Goal: Information Seeking & Learning: Learn about a topic

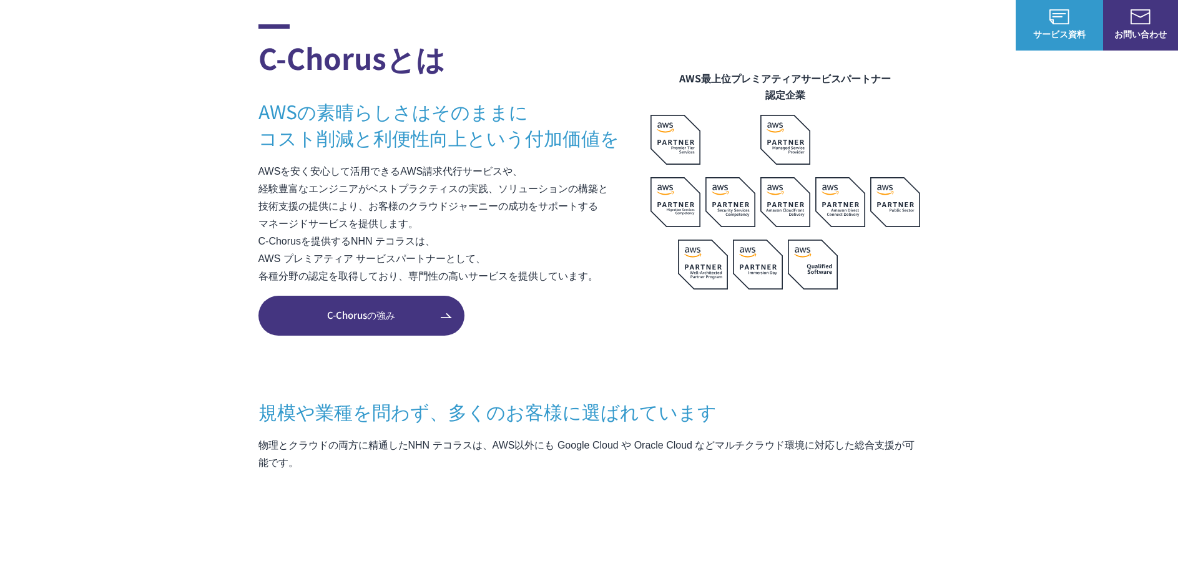
scroll to position [936, 0]
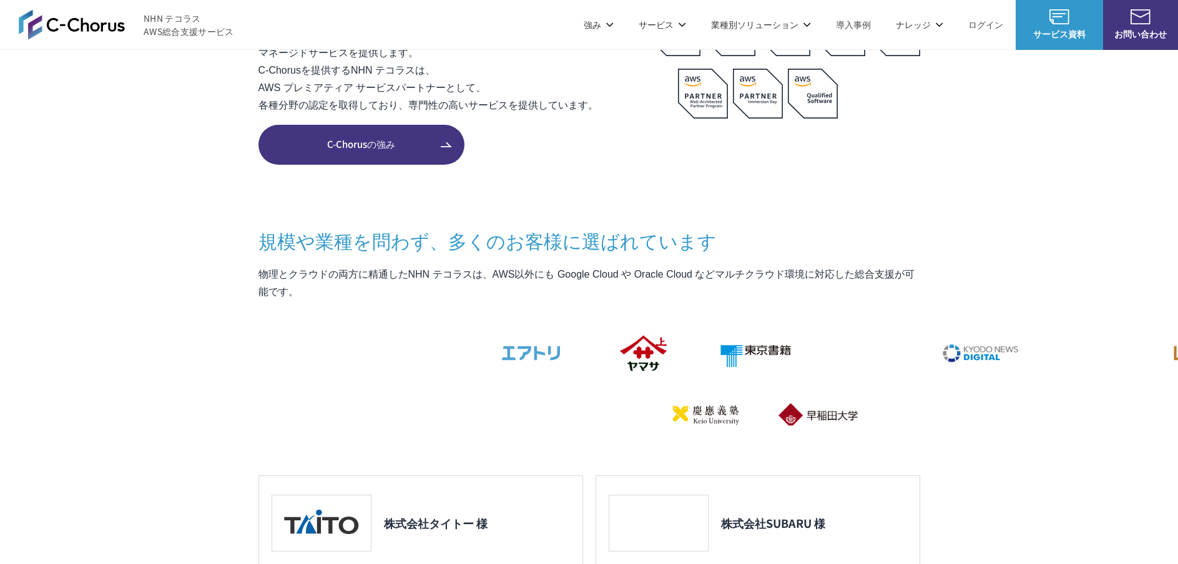
click at [689, 22] on li "サービス サービス Amazon Web Service（AWS） AWS請求代行サービス 8%割引 / 10%割引 / 個別割引プラン 統合管理プラン 定額…" at bounding box center [662, 24] width 72 height 49
click at [383, 120] on link "8%割引 / 10%割引 / 個別割引プラン" at bounding box center [338, 125] width 141 height 12
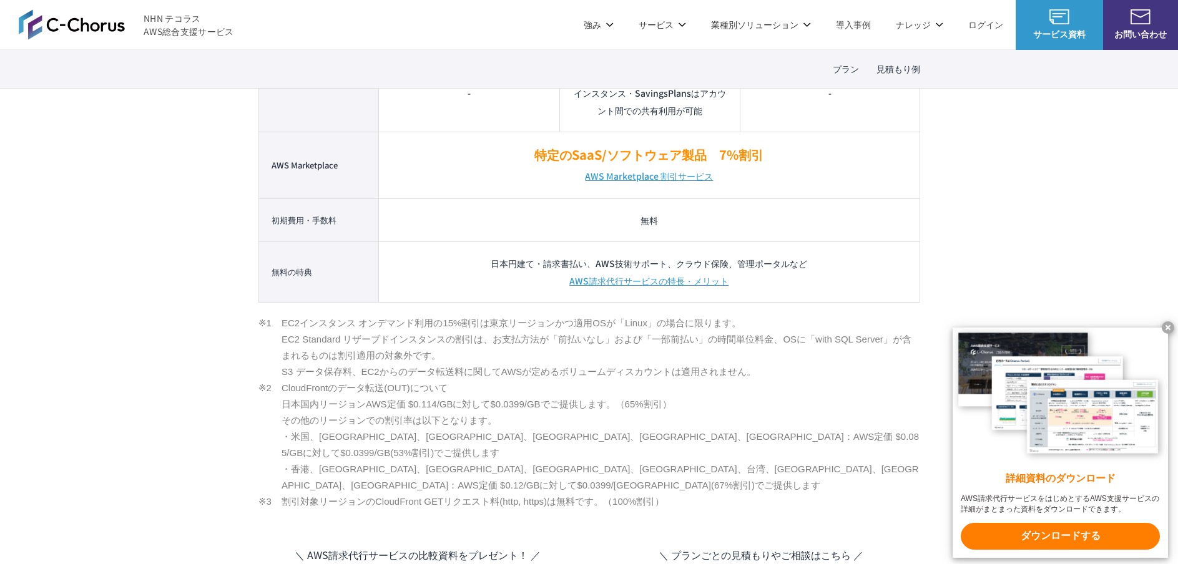
scroll to position [811, 0]
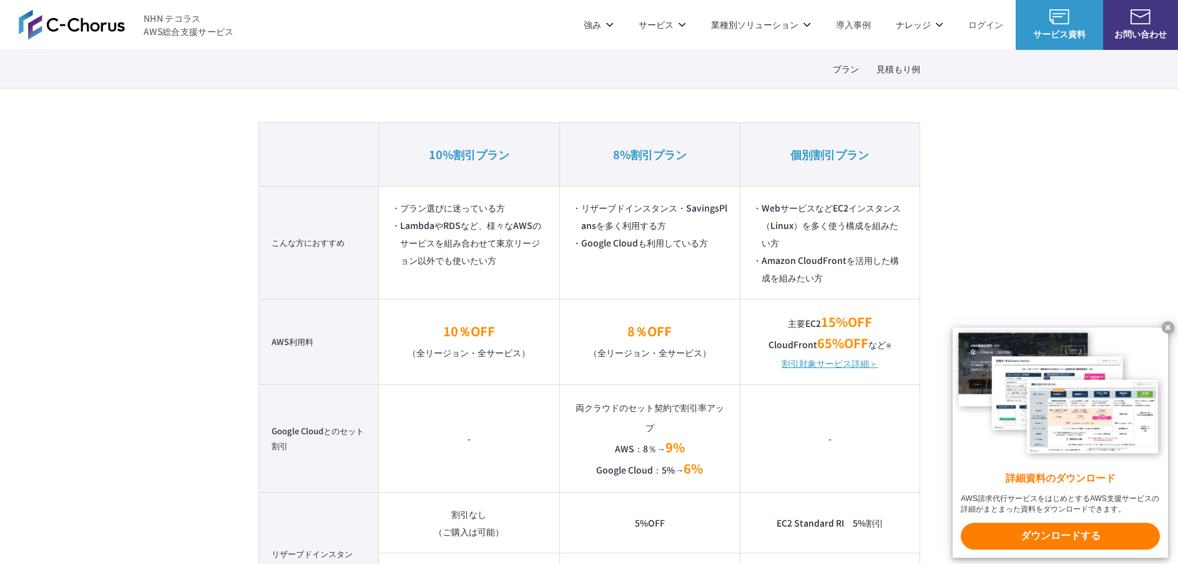
click at [842, 105] on link "Google Cloud 請求代行サービス" at bounding box center [828, 106] width 127 height 12
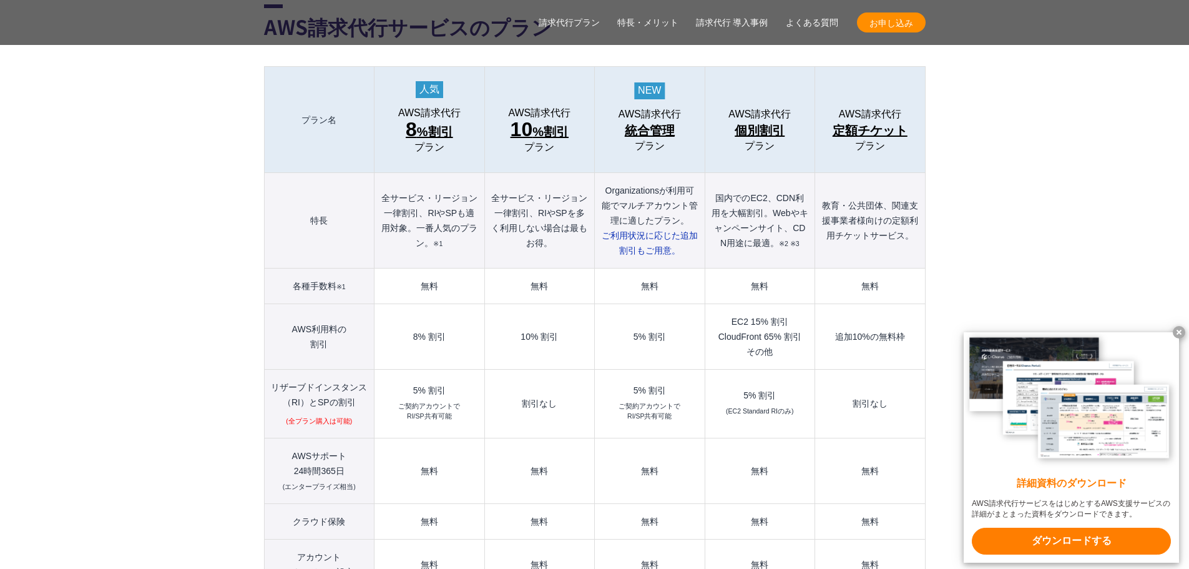
scroll to position [1373, 0]
